Goal: Transaction & Acquisition: Subscribe to service/newsletter

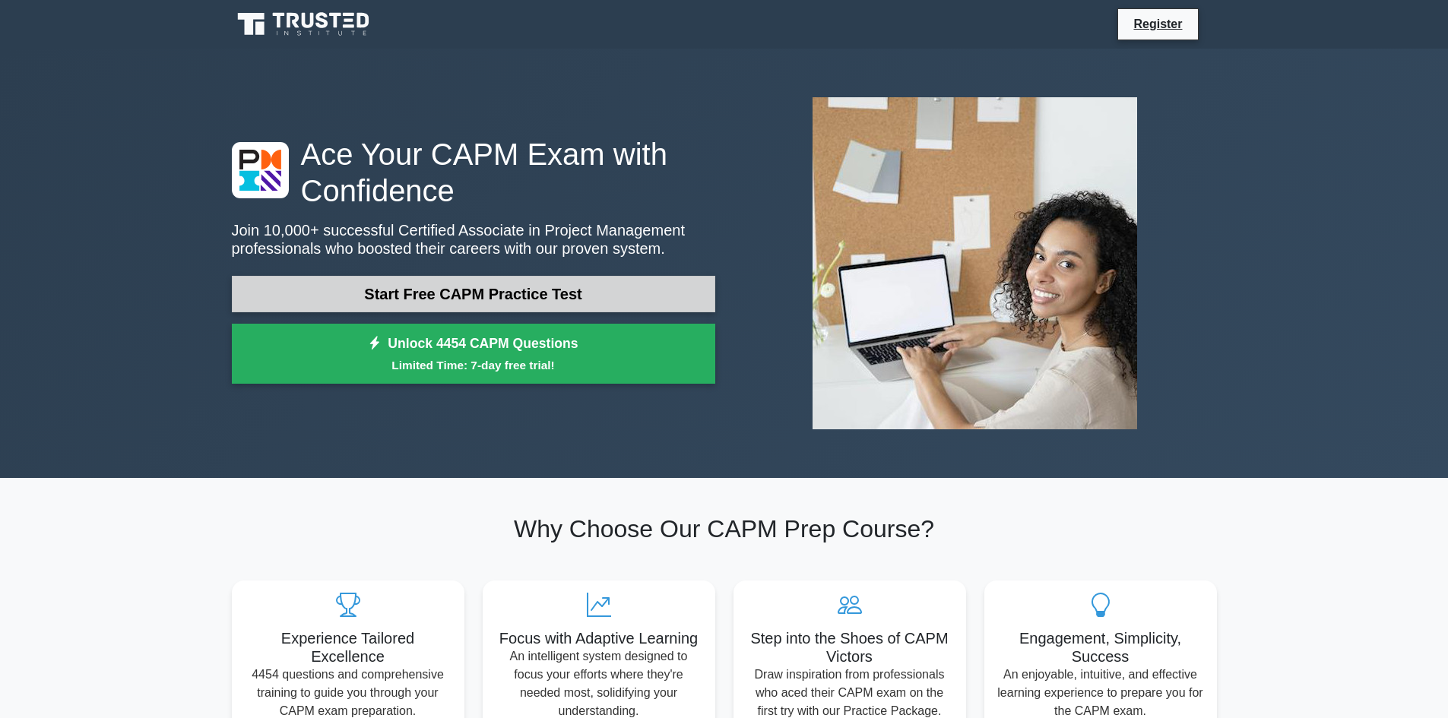
click at [508, 292] on link "Start Free CAPM Practice Test" at bounding box center [473, 294] width 483 height 36
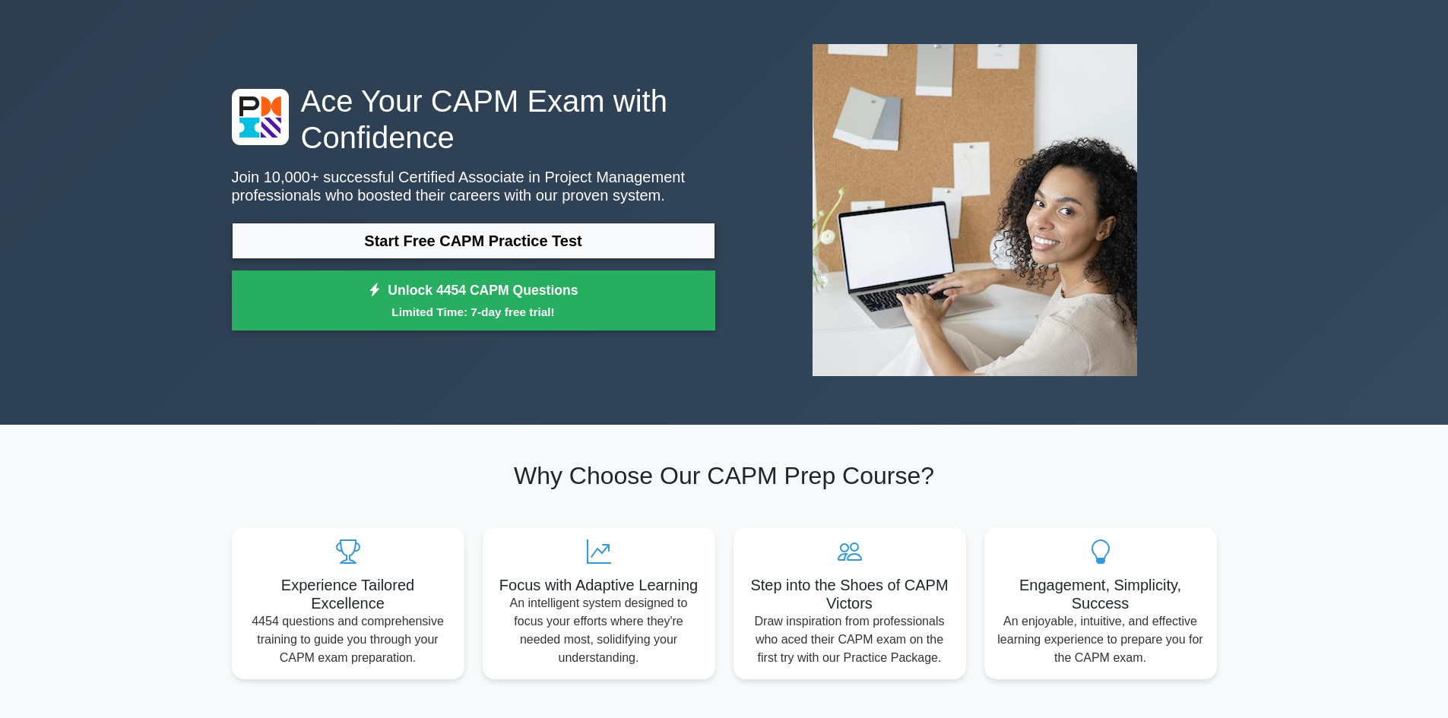
scroll to position [152, 0]
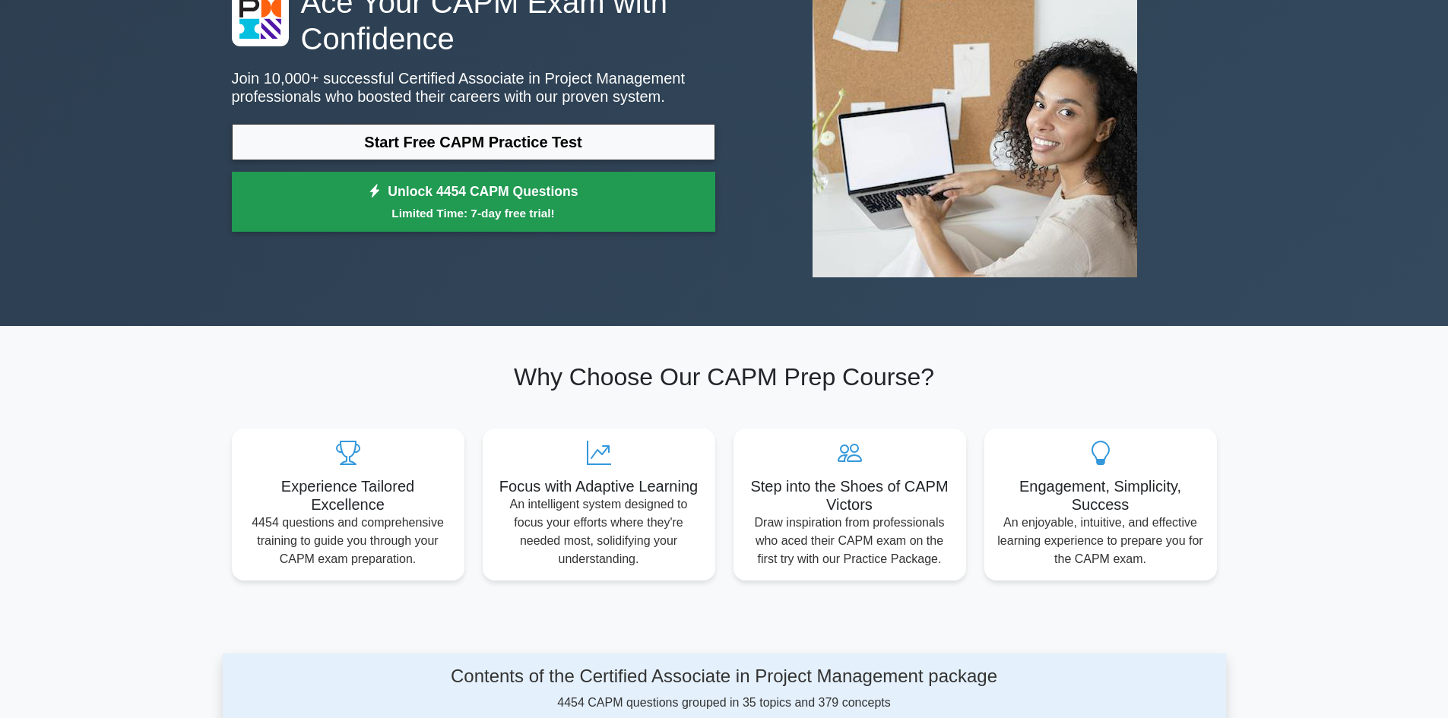
click at [422, 201] on link "Unlock 4454 CAPM Questions Limited Time: 7-day free trial!" at bounding box center [473, 202] width 483 height 61
